Goal: Task Accomplishment & Management: Manage account settings

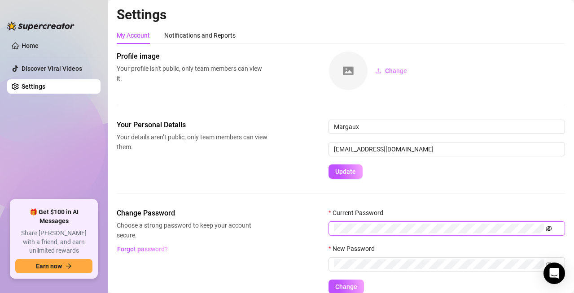
click at [550, 230] on icon "eye-invisible" at bounding box center [549, 229] width 2 height 2
click at [539, 264] on icon "eye-invisible" at bounding box center [539, 265] width 6 height 6
click at [348, 285] on span "Change" at bounding box center [346, 287] width 22 height 7
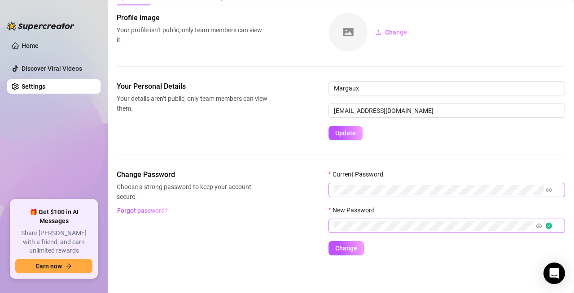
scroll to position [39, 0]
click at [345, 246] on span "Change" at bounding box center [346, 248] width 22 height 7
click at [328, 241] on button "Change" at bounding box center [345, 248] width 35 height 14
click at [347, 249] on span "Change" at bounding box center [346, 248] width 22 height 7
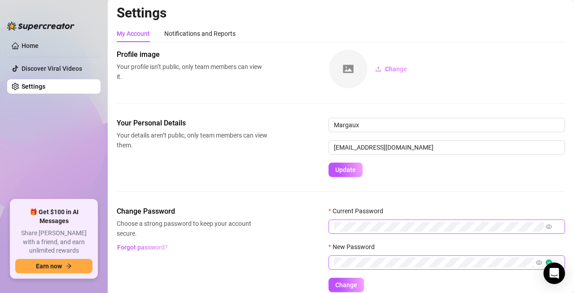
scroll to position [0, 0]
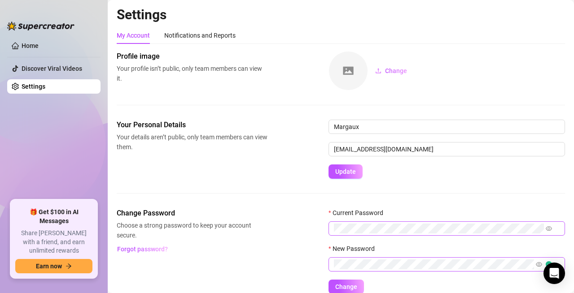
click at [347, 72] on img at bounding box center [348, 71] width 39 height 39
click at [384, 71] on button "Change" at bounding box center [391, 71] width 46 height 14
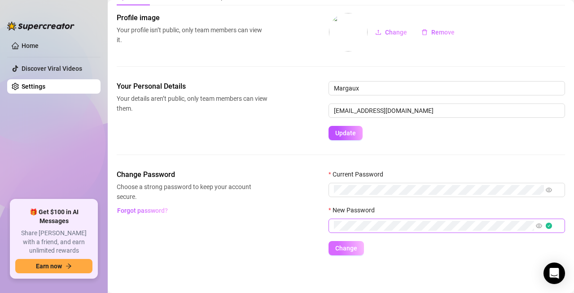
click at [345, 248] on span "Change" at bounding box center [346, 248] width 22 height 7
click at [339, 252] on span "Change" at bounding box center [346, 248] width 22 height 7
